Goal: Task Accomplishment & Management: Manage account settings

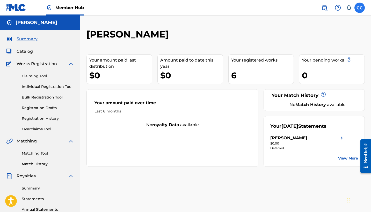
click at [358, 6] on label at bounding box center [359, 8] width 10 height 10
click at [360, 8] on input "CC [PERSON_NAME] [EMAIL_ADDRESS][DOMAIN_NAME] Notification Preferences Profile …" at bounding box center [360, 8] width 0 height 0
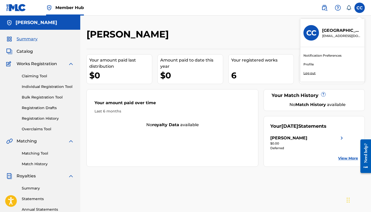
click at [307, 65] on link "Profile" at bounding box center [308, 64] width 10 height 5
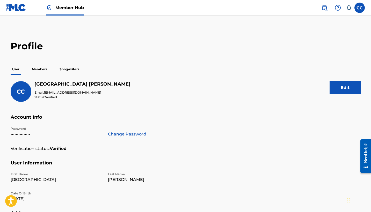
click at [26, 134] on p "•••••••••••••••" at bounding box center [56, 134] width 91 height 6
click at [113, 133] on link "Change Password" at bounding box center [127, 134] width 38 height 6
click at [360, 13] on label at bounding box center [359, 8] width 10 height 10
click at [360, 8] on input "CC [PERSON_NAME] [EMAIL_ADDRESS][DOMAIN_NAME] Notification Preferences Profile …" at bounding box center [360, 8] width 0 height 0
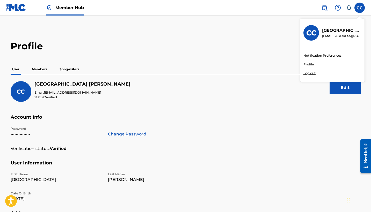
click at [307, 64] on link "Profile" at bounding box center [308, 64] width 10 height 5
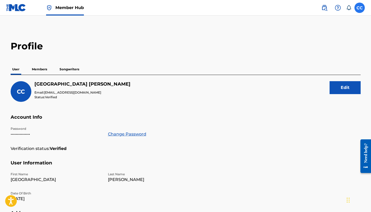
click at [357, 6] on label at bounding box center [359, 8] width 10 height 10
click at [360, 8] on input "CC [PERSON_NAME] [EMAIL_ADDRESS][DOMAIN_NAME] Notification Preferences Profile …" at bounding box center [360, 8] width 0 height 0
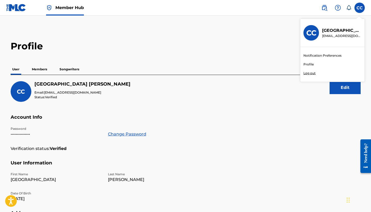
click at [310, 74] on p "Log out" at bounding box center [309, 73] width 12 height 5
click at [360, 8] on input "CC [PERSON_NAME] [EMAIL_ADDRESS][DOMAIN_NAME] Notification Preferences Profile …" at bounding box center [360, 8] width 0 height 0
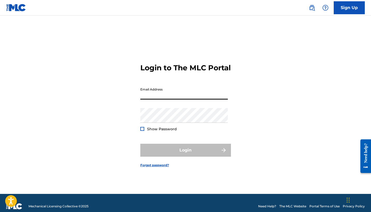
type input "[EMAIL_ADDRESS][DOMAIN_NAME]"
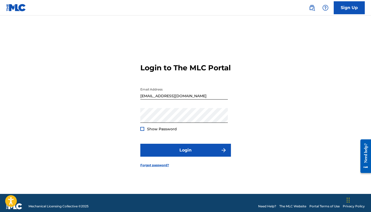
click at [241, 124] on div "Login to The MLC Portal Email Address [EMAIL_ADDRESS][DOMAIN_NAME] Password Sho…" at bounding box center [185, 111] width 362 height 166
click at [141, 131] on div at bounding box center [142, 129] width 4 height 4
